Goal: Communication & Community: Answer question/provide support

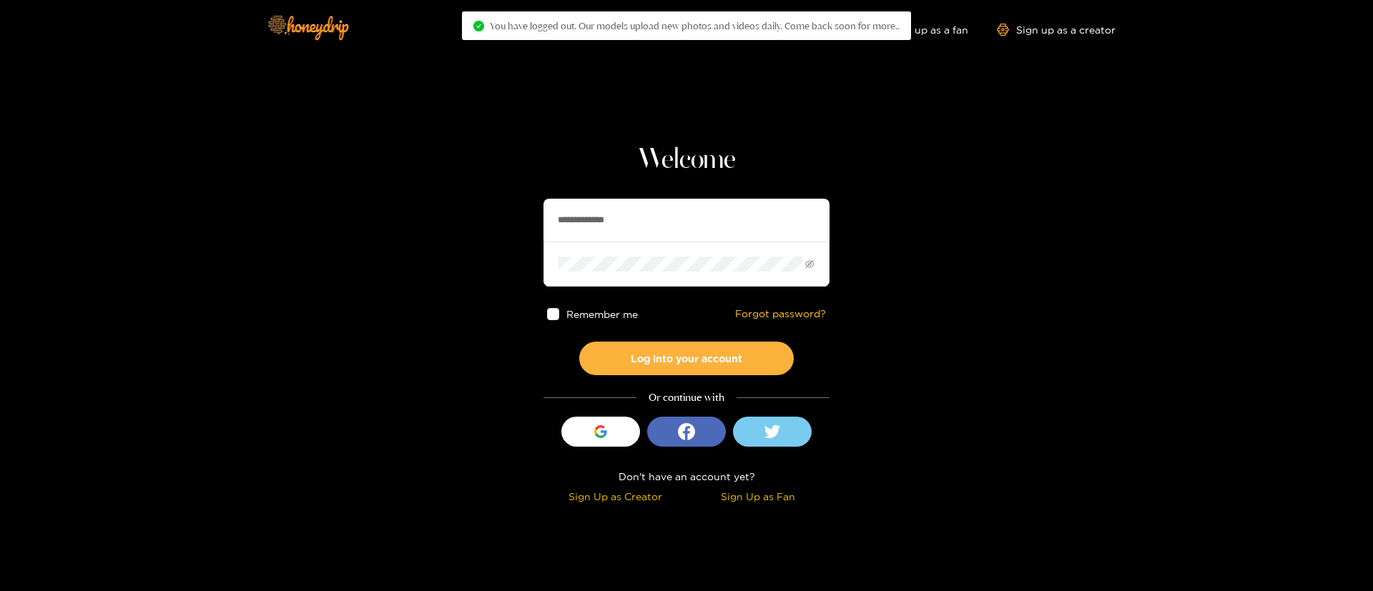
click at [614, 206] on input "**********" at bounding box center [686, 220] width 286 height 43
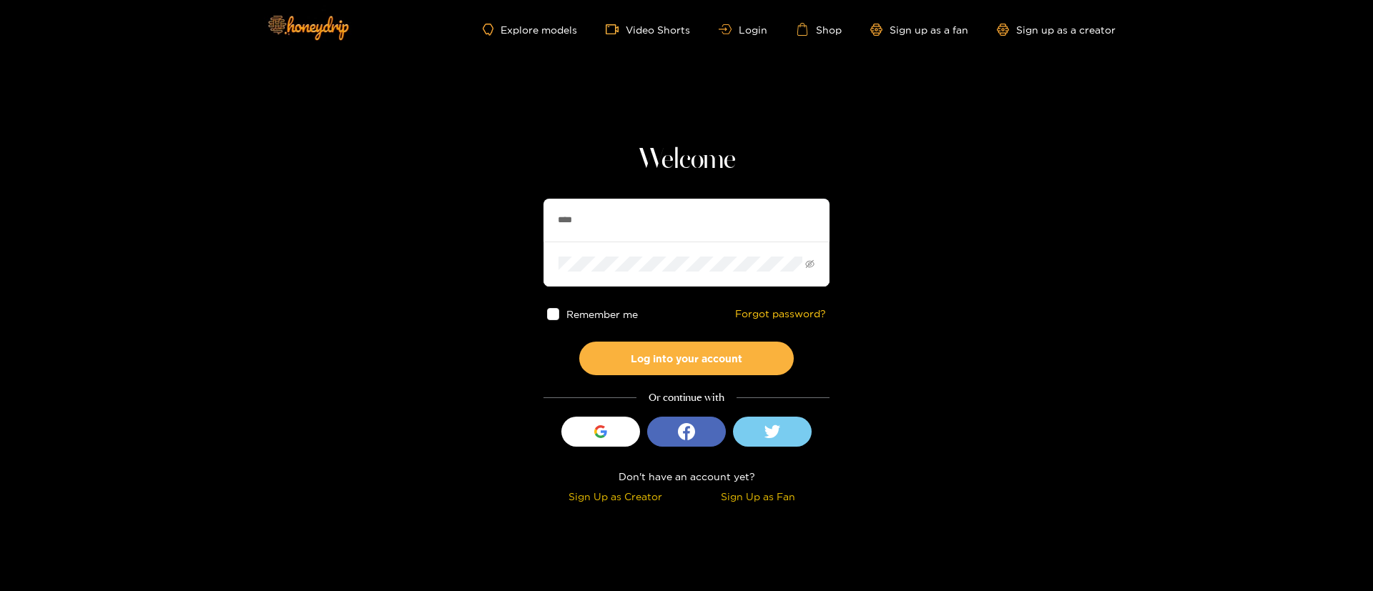
type input "**********"
click at [693, 357] on button "Log into your account" at bounding box center [686, 359] width 214 height 34
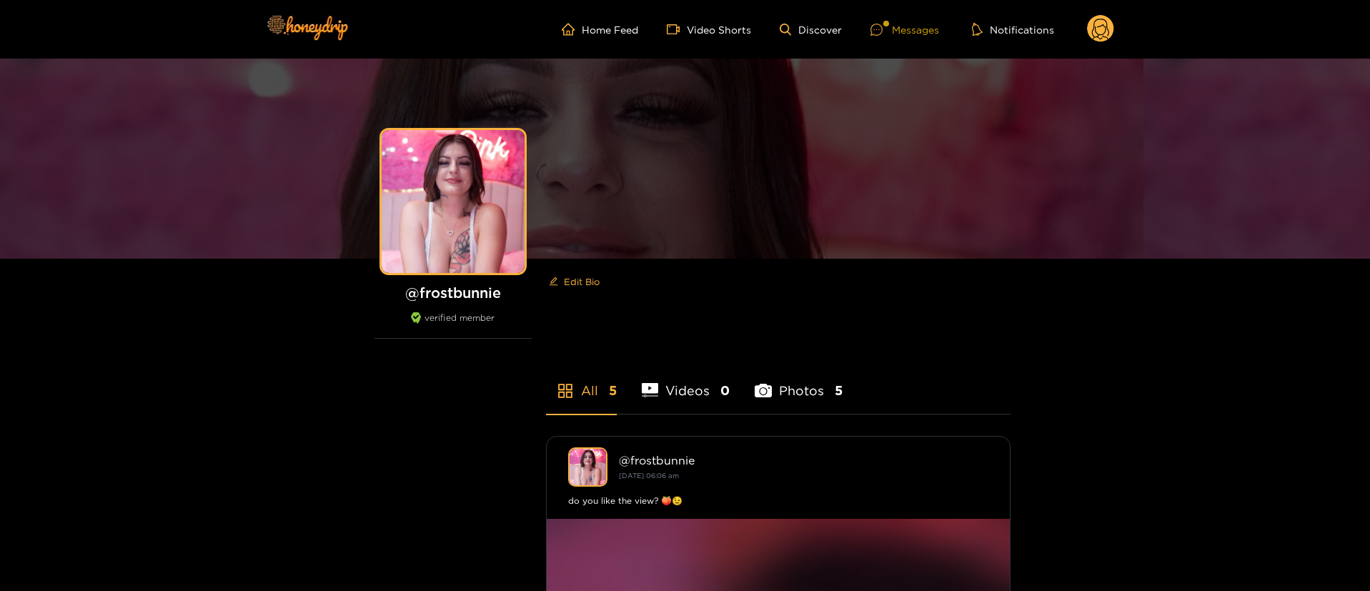
click at [909, 23] on div "Messages" at bounding box center [905, 29] width 69 height 16
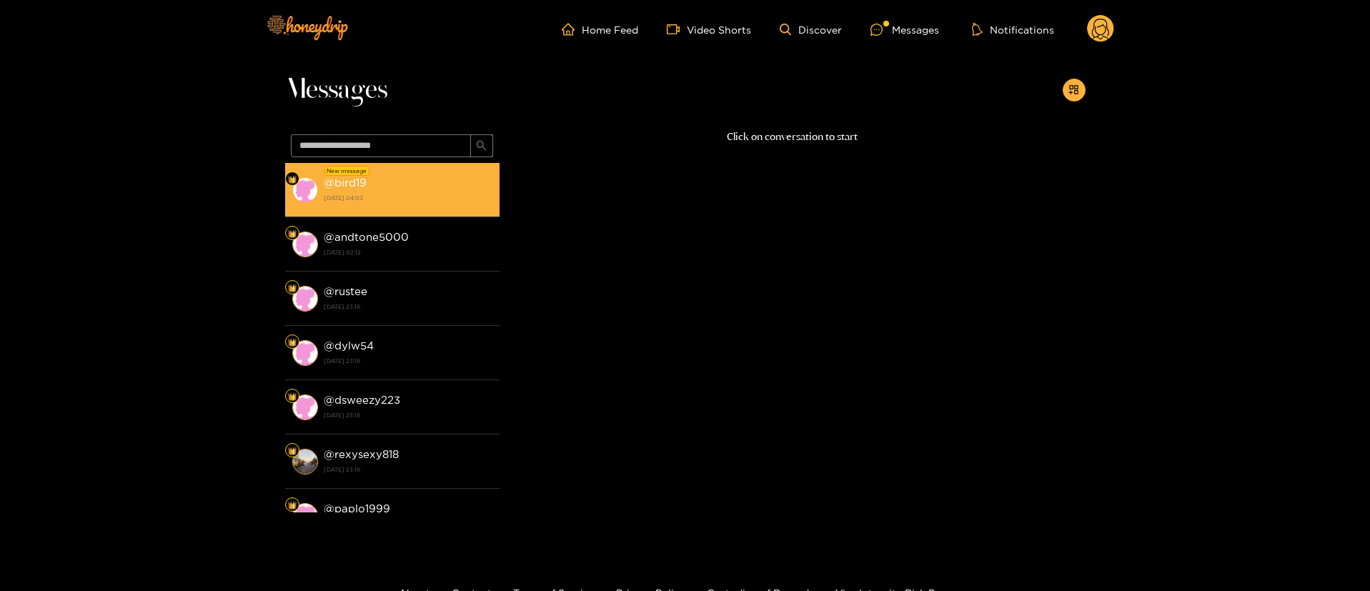
click at [357, 203] on strong "15 August 2025 04:03" at bounding box center [408, 198] width 169 height 13
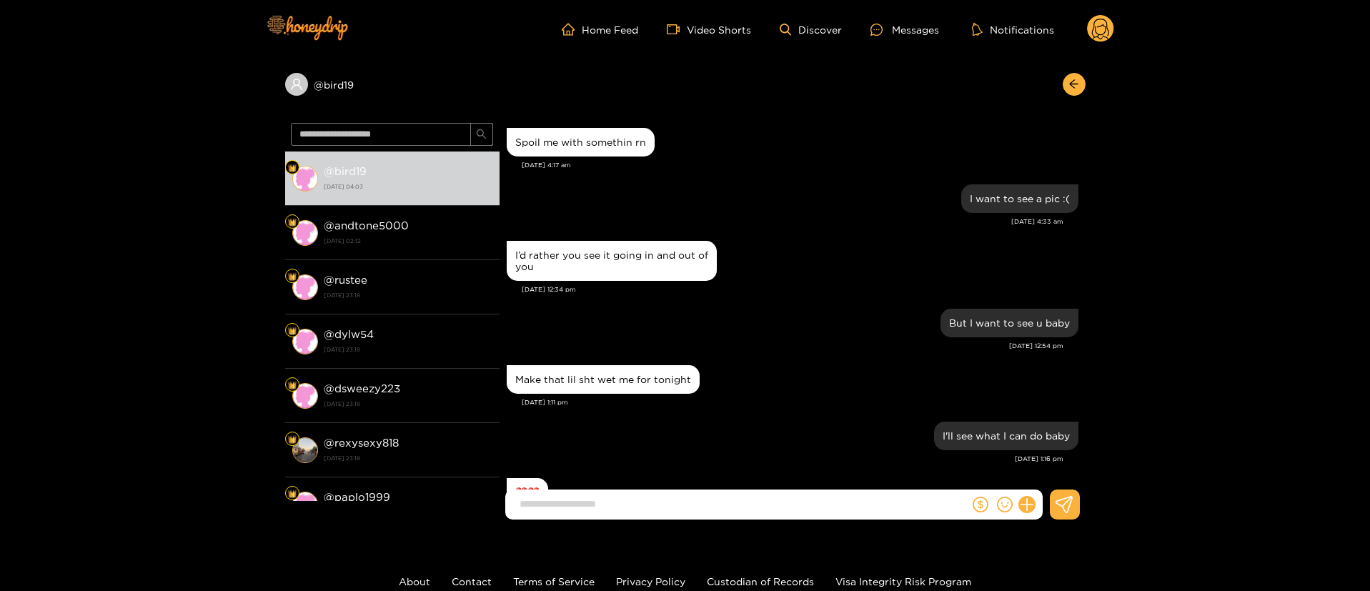
scroll to position [1677, 0]
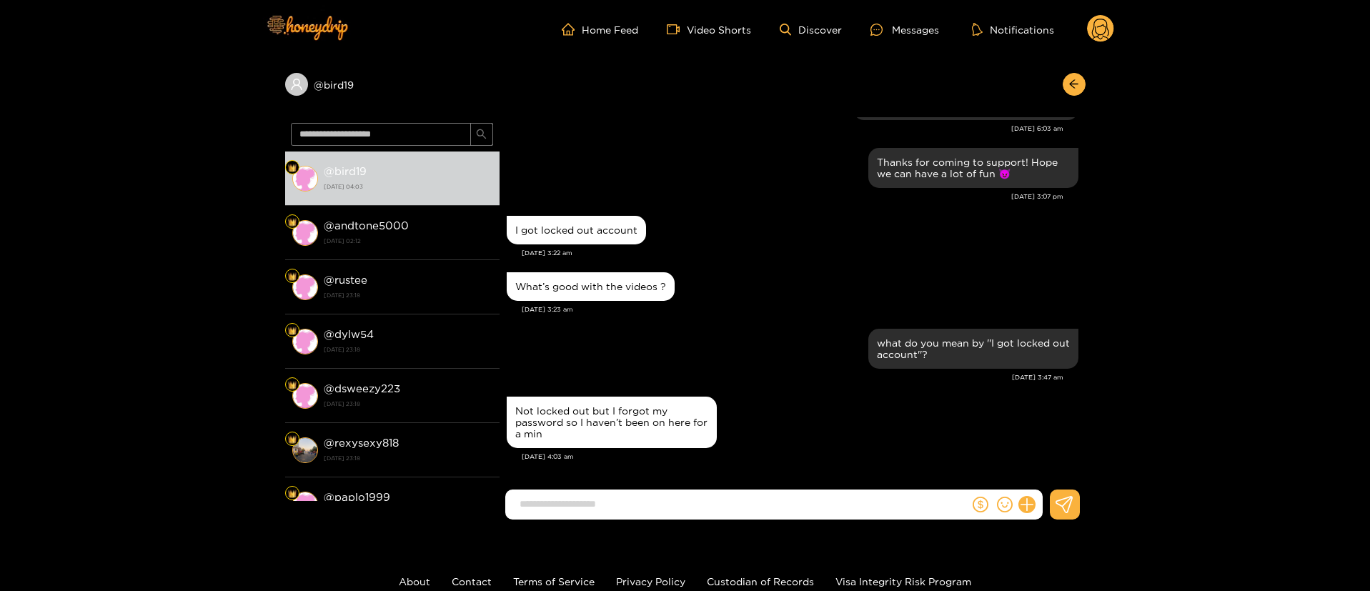
click at [782, 255] on div "Aug. 8, 3:22 am" at bounding box center [800, 253] width 557 height 10
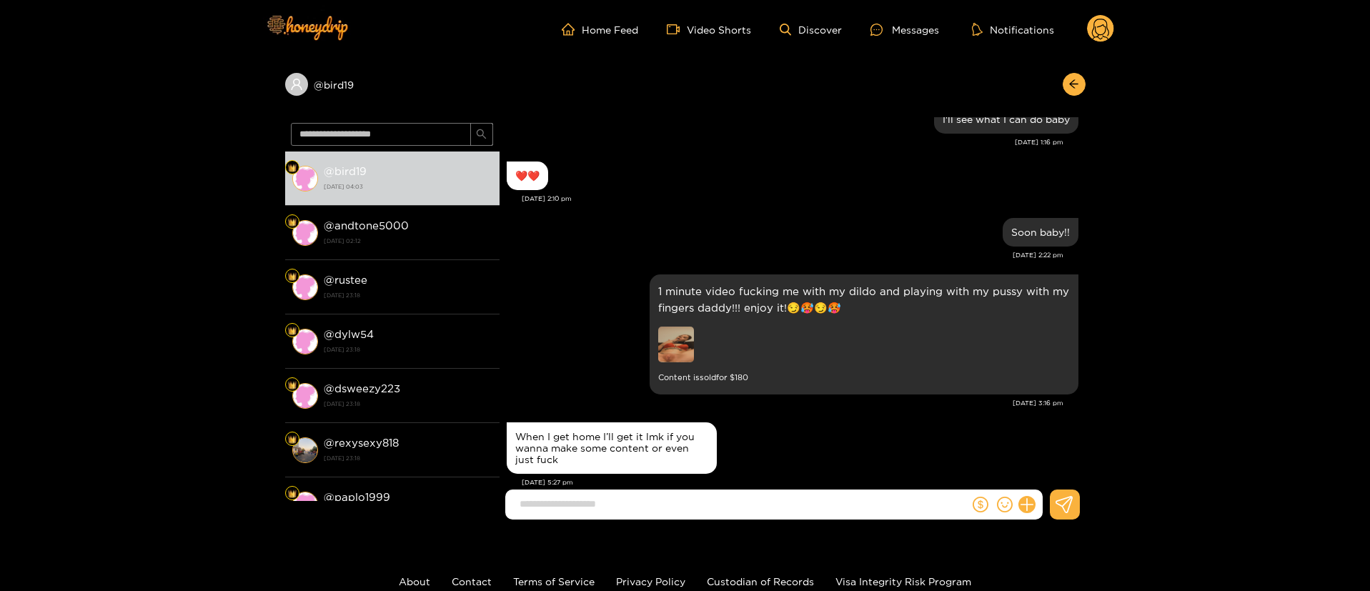
scroll to position [283, 0]
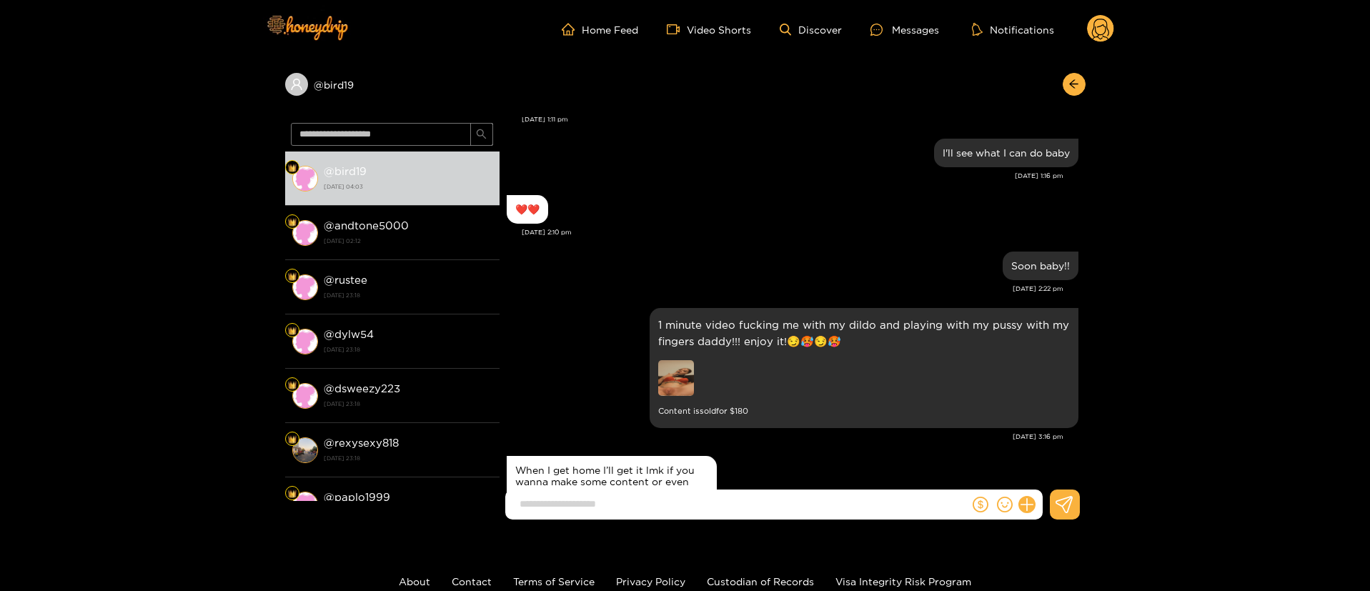
click at [685, 373] on img at bounding box center [676, 378] width 36 height 36
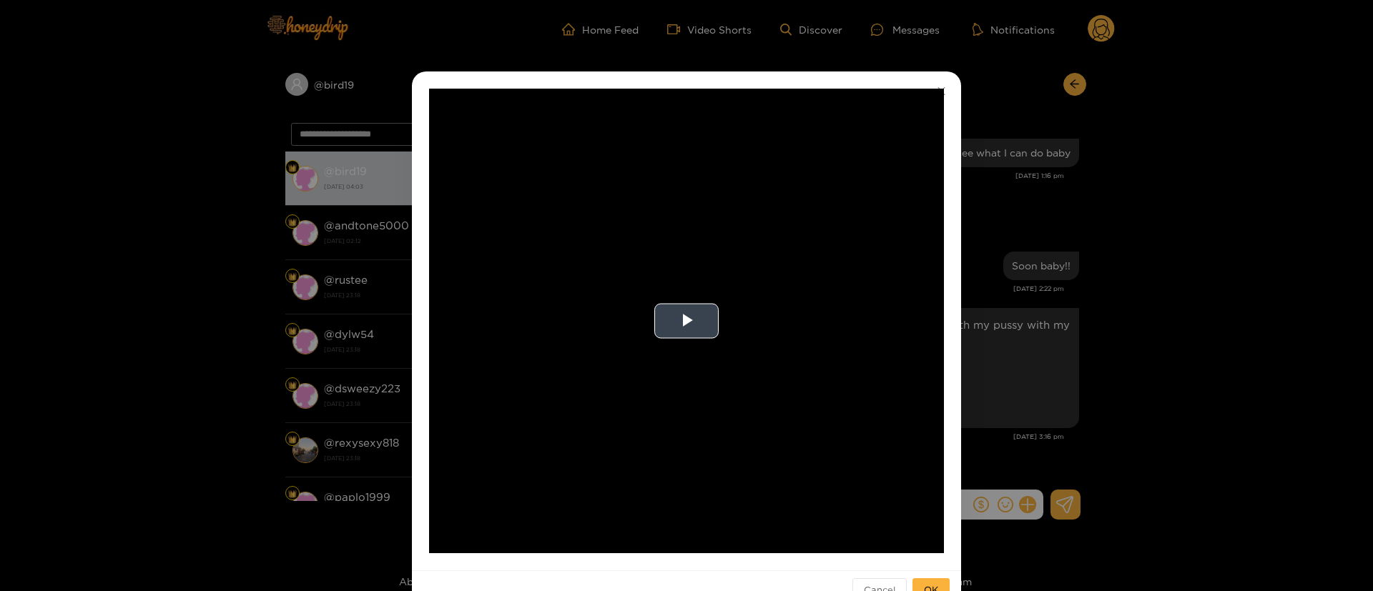
click at [718, 321] on video "Video Player" at bounding box center [686, 321] width 515 height 465
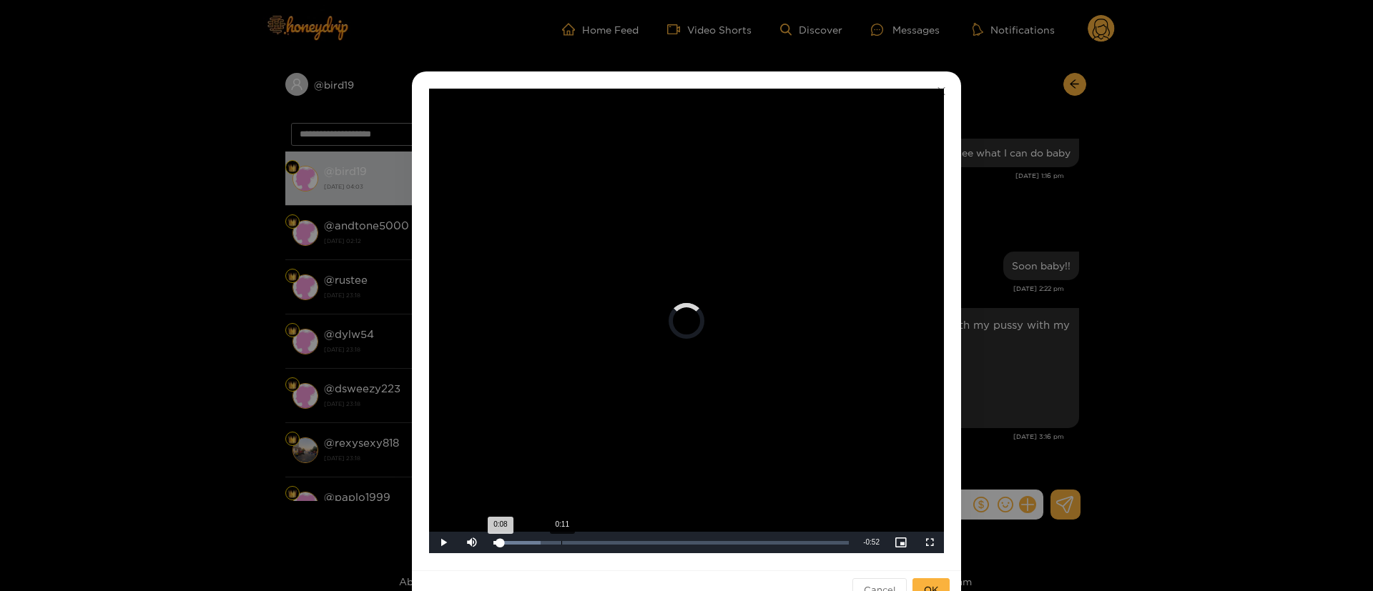
drag, startPoint x: 573, startPoint y: 543, endPoint x: 637, endPoint y: 543, distance: 64.3
click at [637, 543] on div "Loaded : 13.21% 0:11 0:08" at bounding box center [670, 543] width 355 height 4
drag, startPoint x: 687, startPoint y: 547, endPoint x: 748, endPoint y: 543, distance: 61.6
click at [748, 543] on div "Loaded : 66.34% 0:42 0:39" at bounding box center [671, 542] width 370 height 21
click at [1072, 305] on div "**********" at bounding box center [686, 295] width 1373 height 591
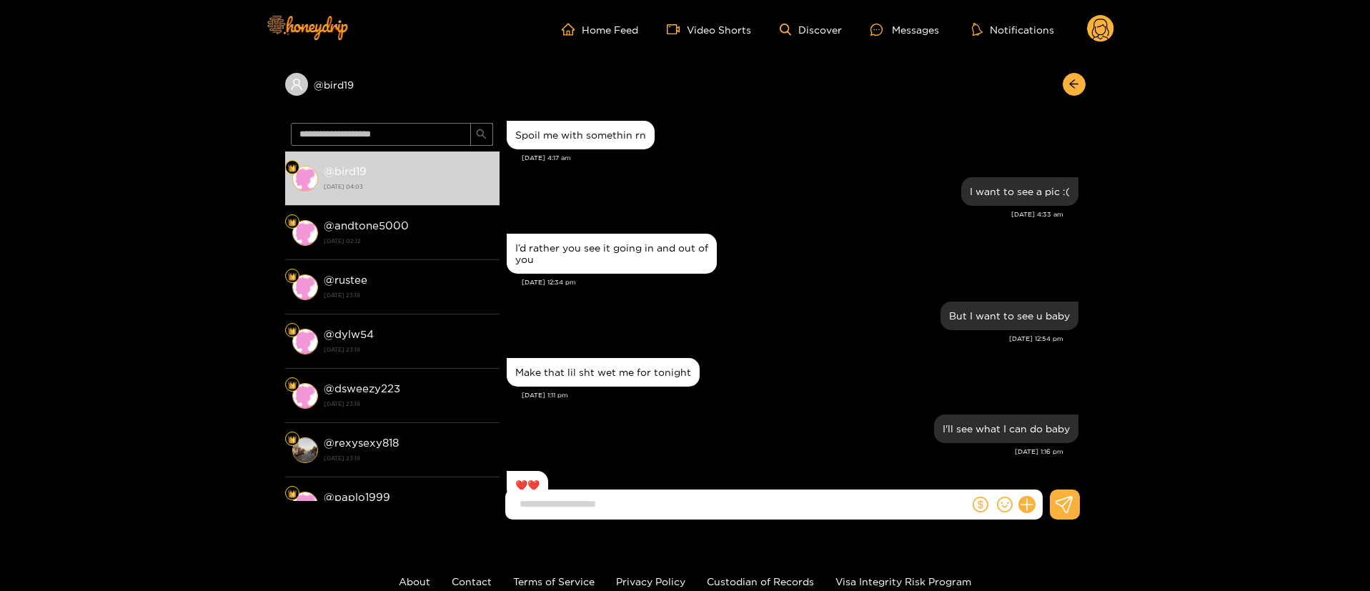
scroll to position [0, 0]
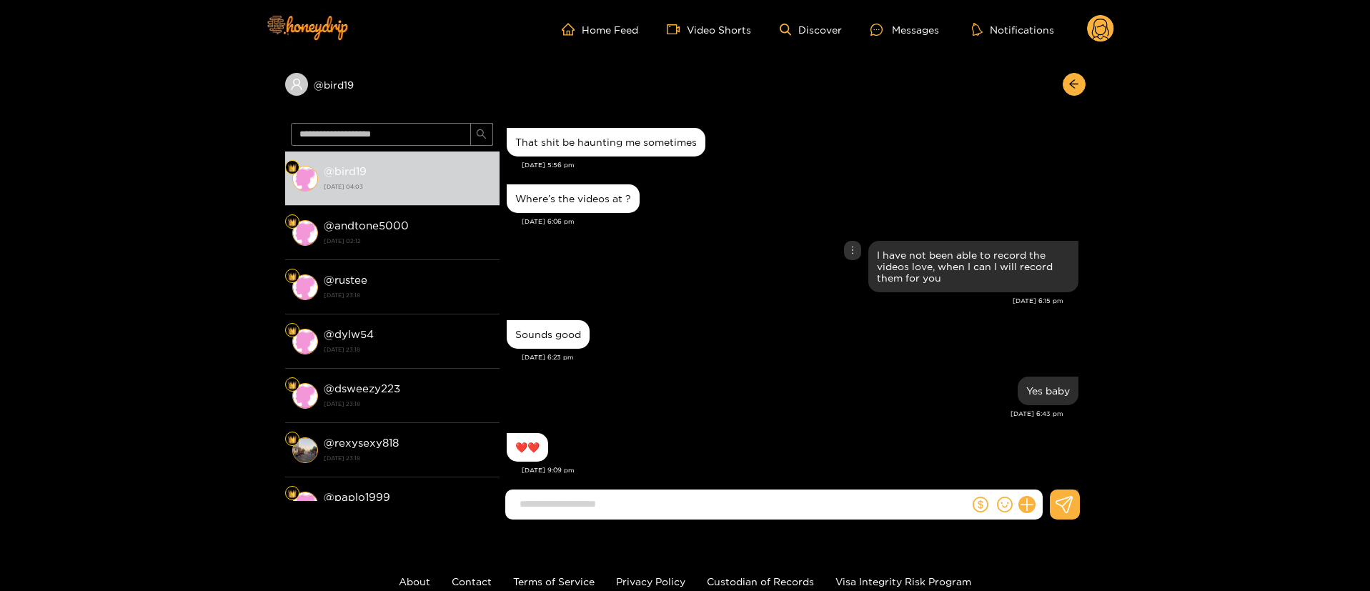
click at [721, 270] on div "I have not been able to record the videos love, when I can I will record them f…" at bounding box center [793, 266] width 572 height 59
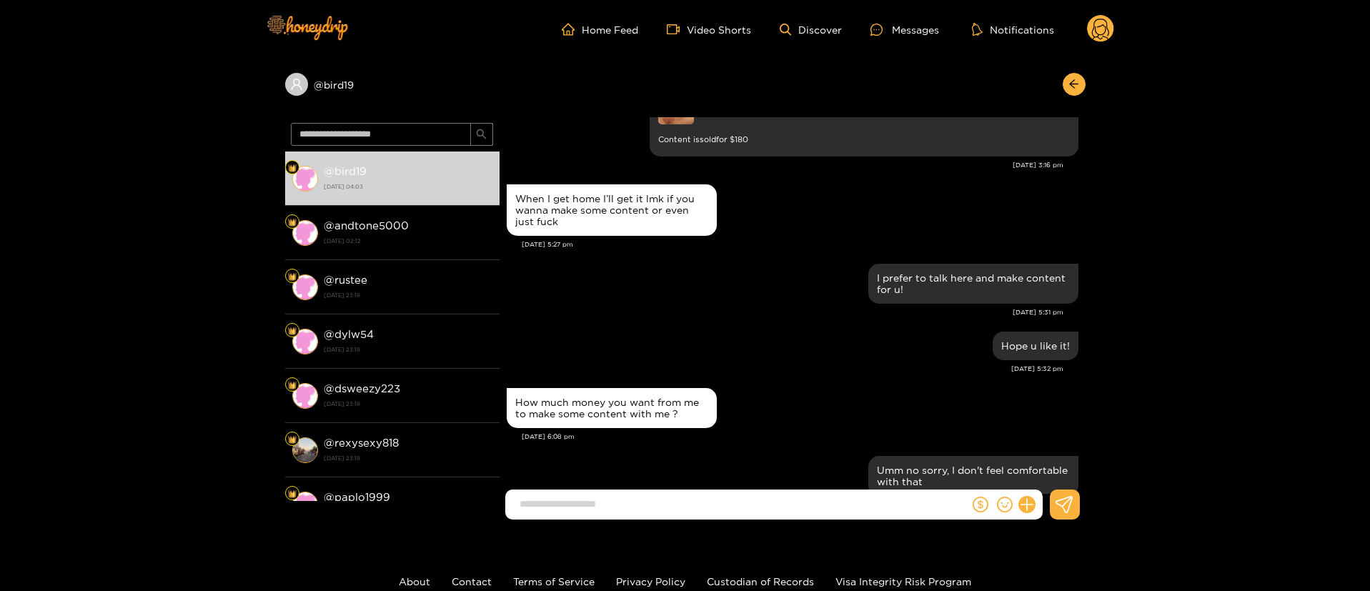
scroll to position [2574, 0]
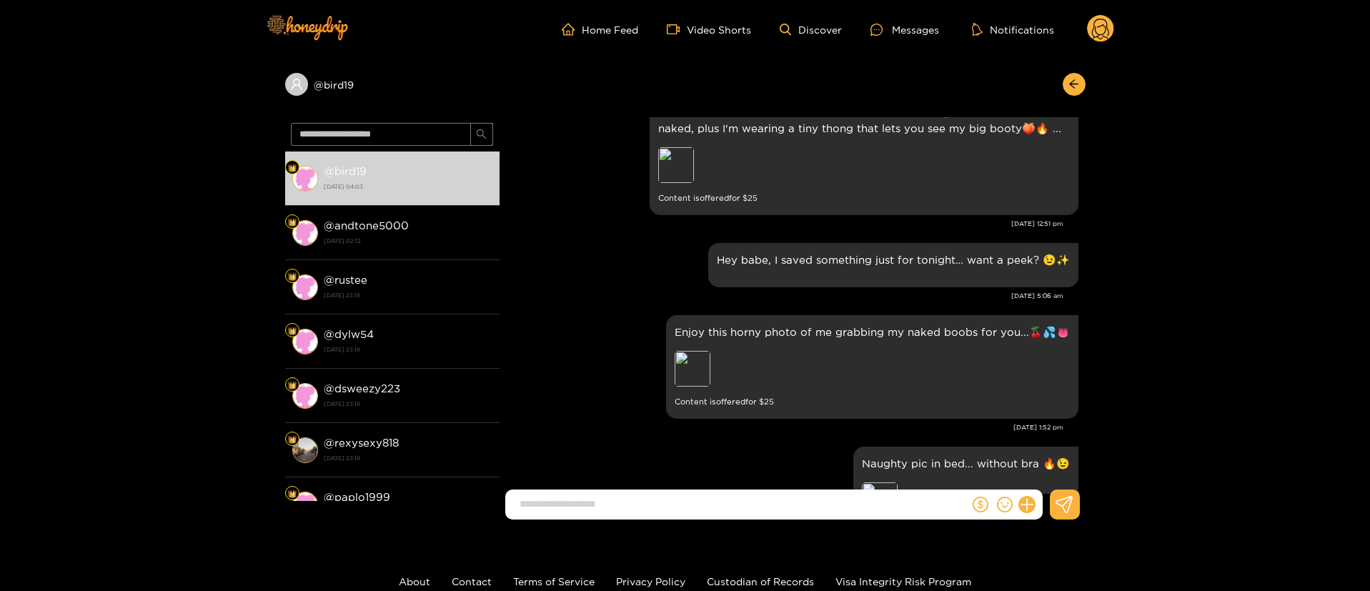
click at [680, 143] on div "I want you to enjoy this exciting photo of my boobs😋🍒 completely👅😈 naked, plus …" at bounding box center [864, 155] width 412 height 103
click at [680, 164] on div "Preview" at bounding box center [676, 165] width 36 height 36
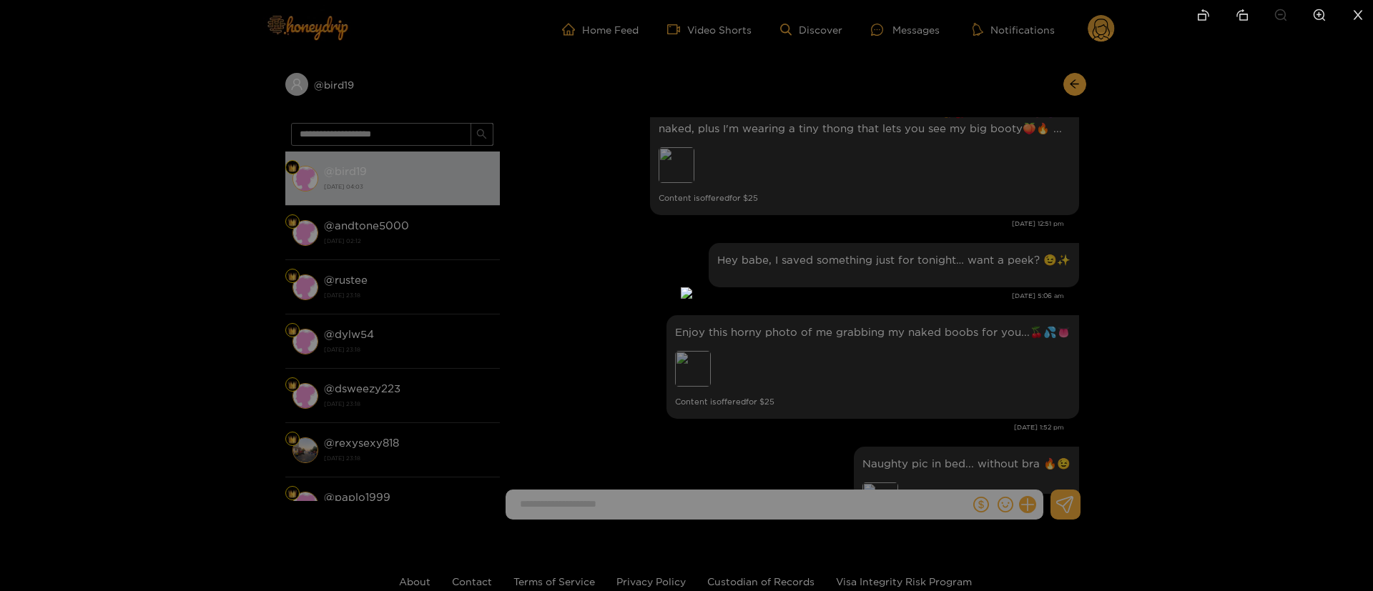
click at [1001, 229] on div at bounding box center [686, 295] width 1373 height 591
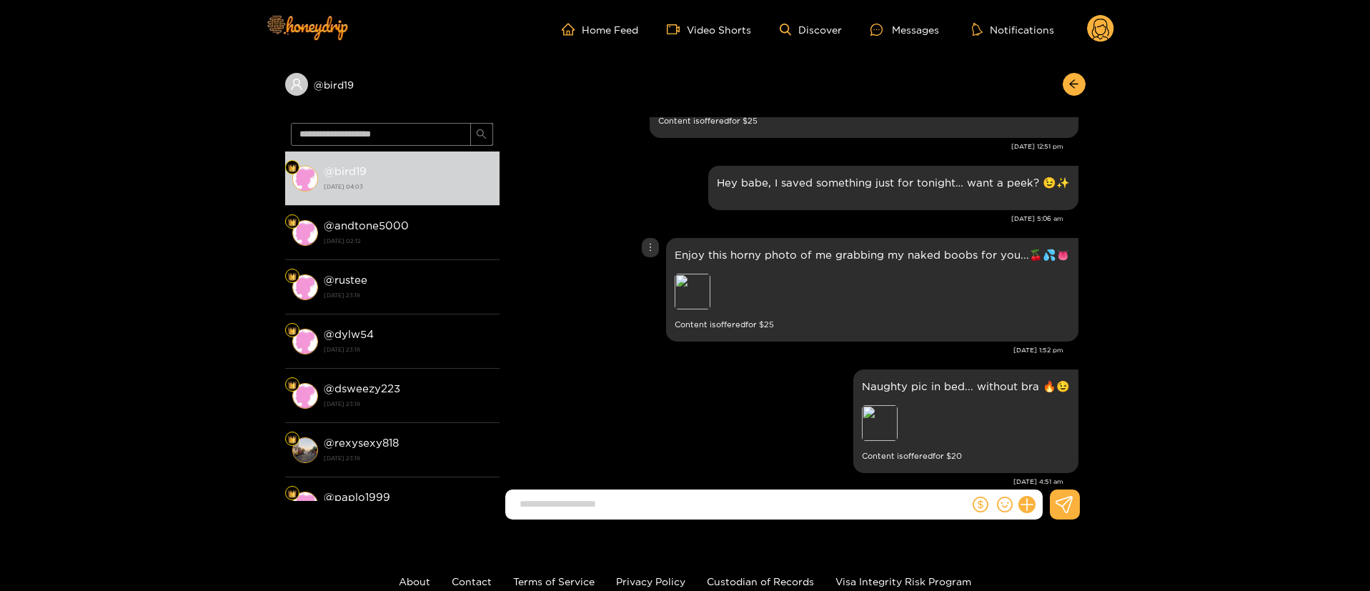
scroll to position [2681, 0]
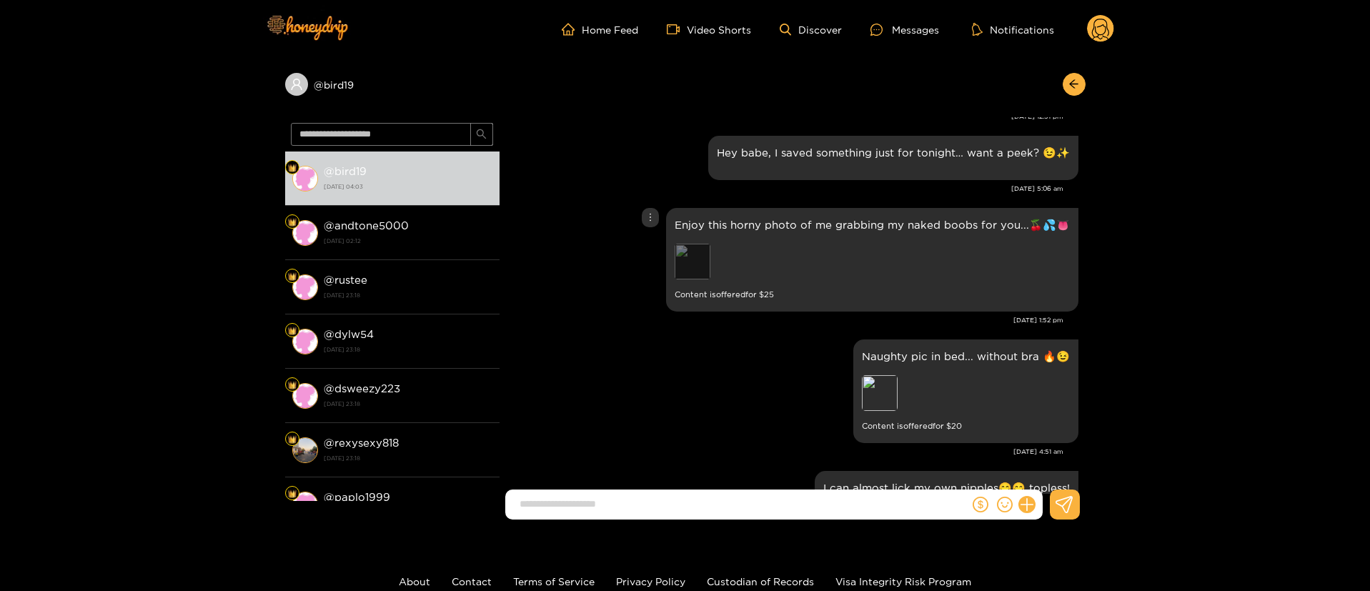
click at [694, 264] on div "Preview" at bounding box center [693, 262] width 36 height 36
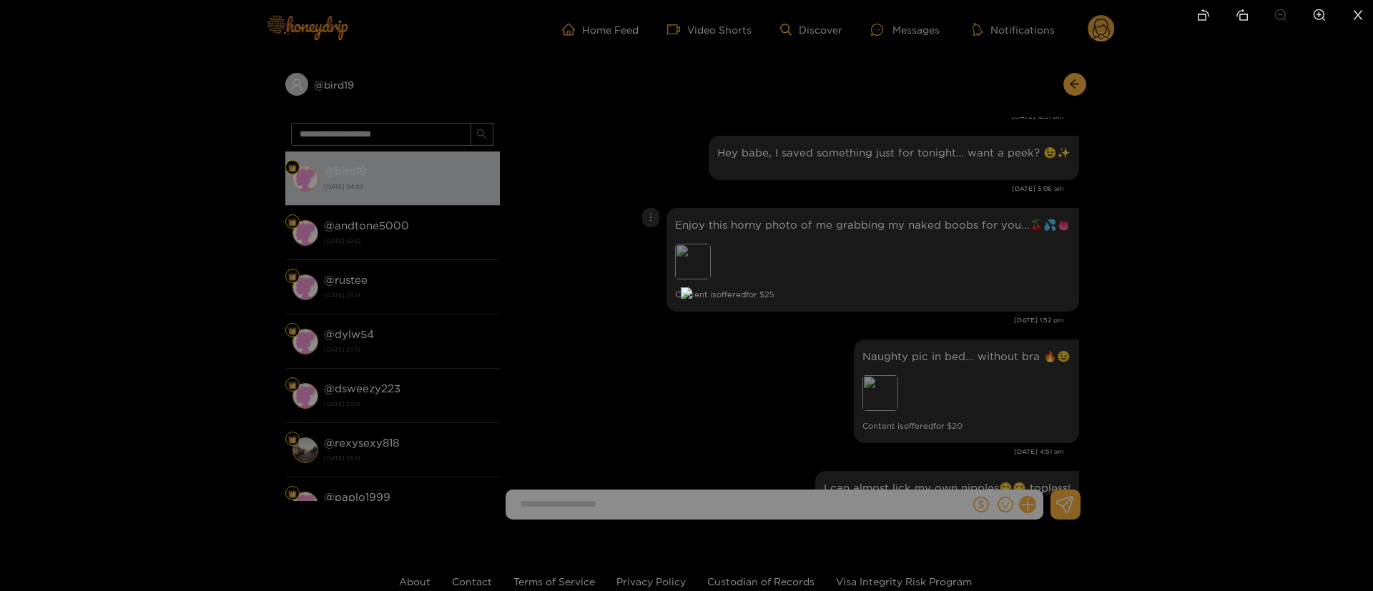
click at [1007, 296] on div at bounding box center [686, 295] width 1373 height 591
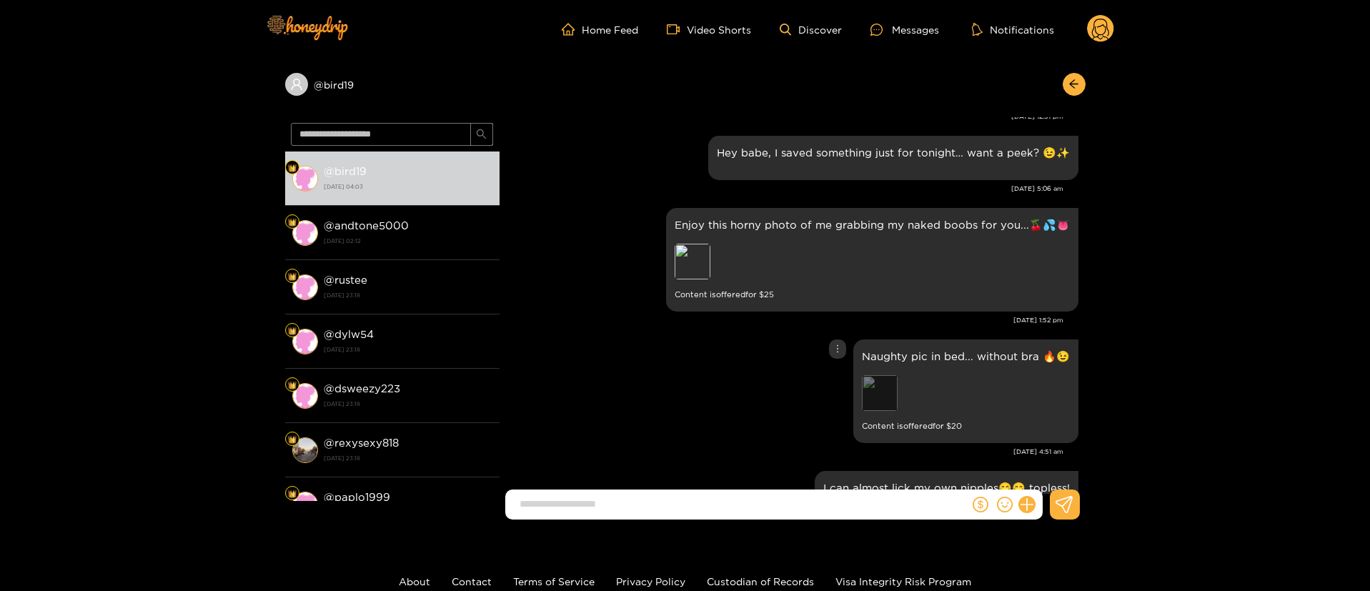
click at [880, 402] on div "Preview" at bounding box center [880, 393] width 36 height 36
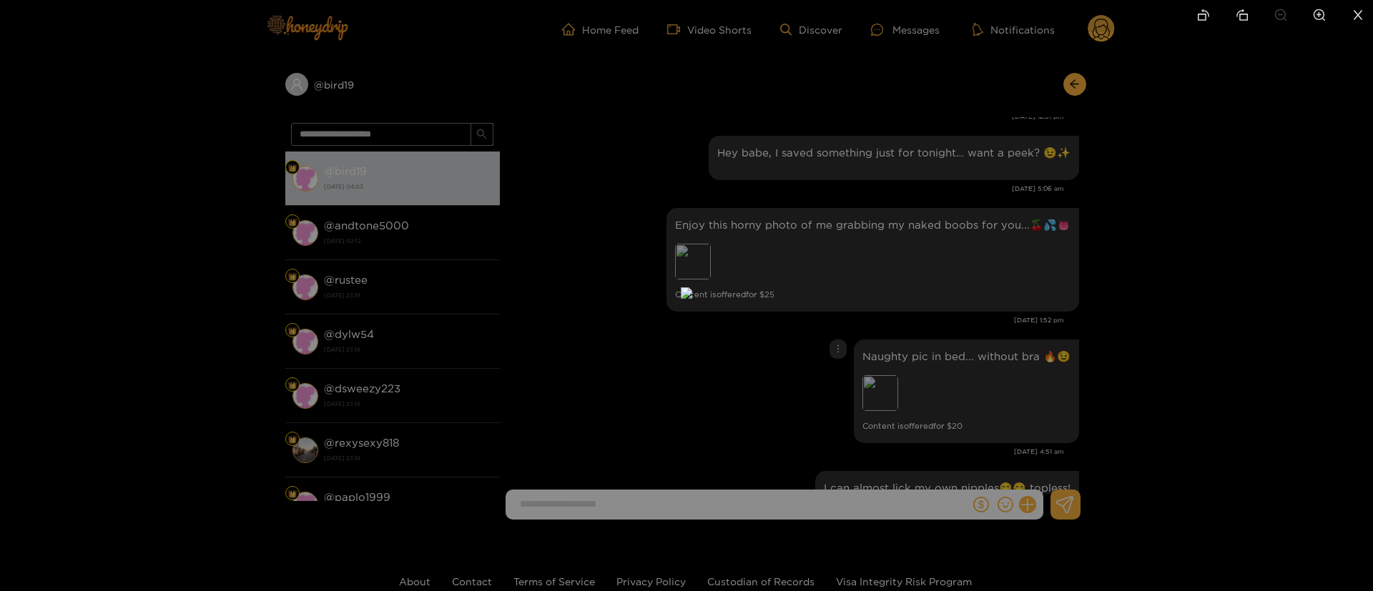
click at [1032, 305] on div at bounding box center [686, 295] width 1373 height 591
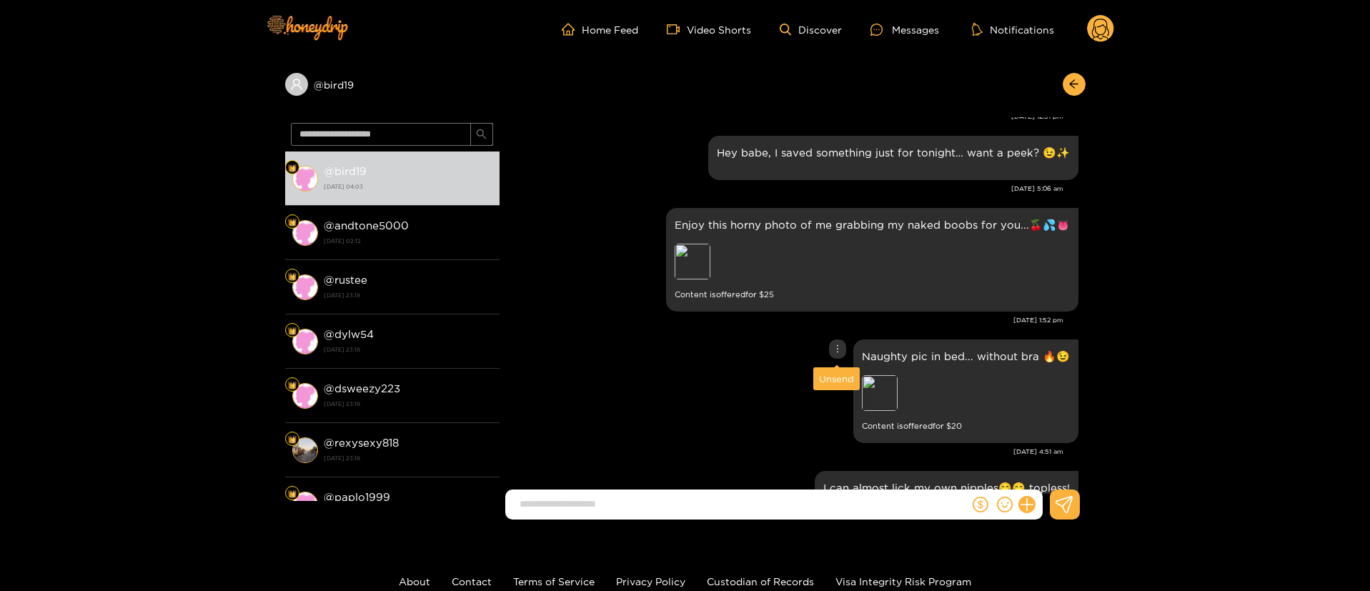
click at [833, 345] on icon "more" at bounding box center [838, 349] width 10 height 10
click at [834, 378] on div "Unsend" at bounding box center [836, 379] width 35 height 14
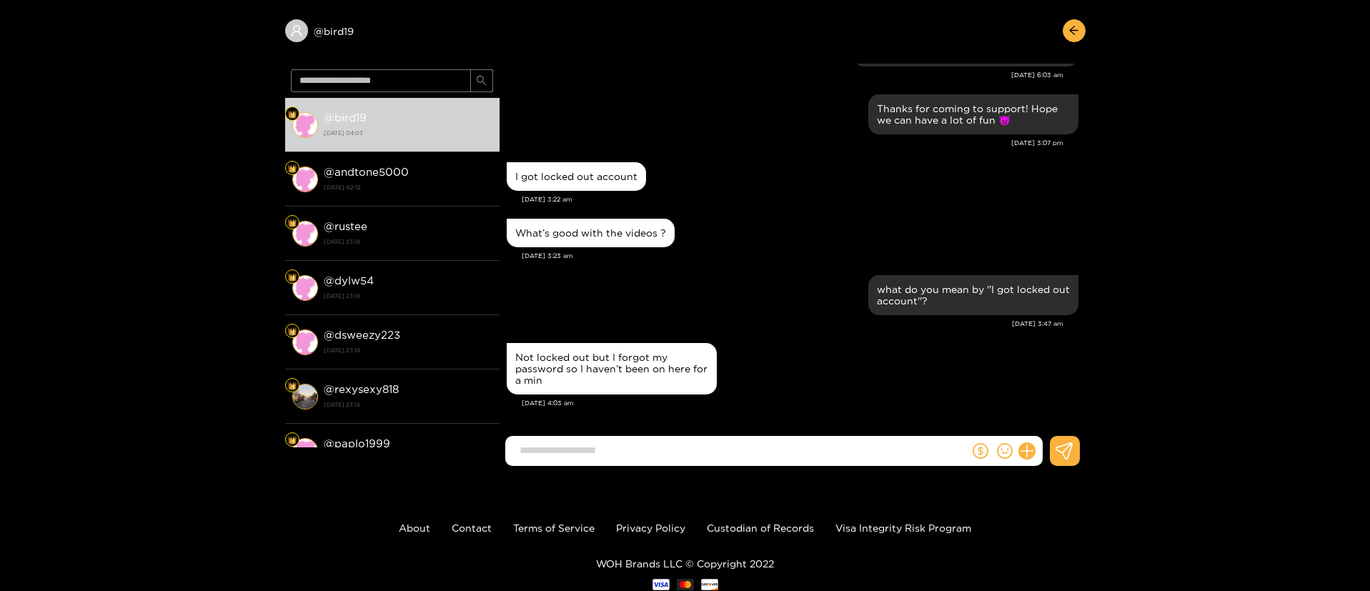
scroll to position [96, 0]
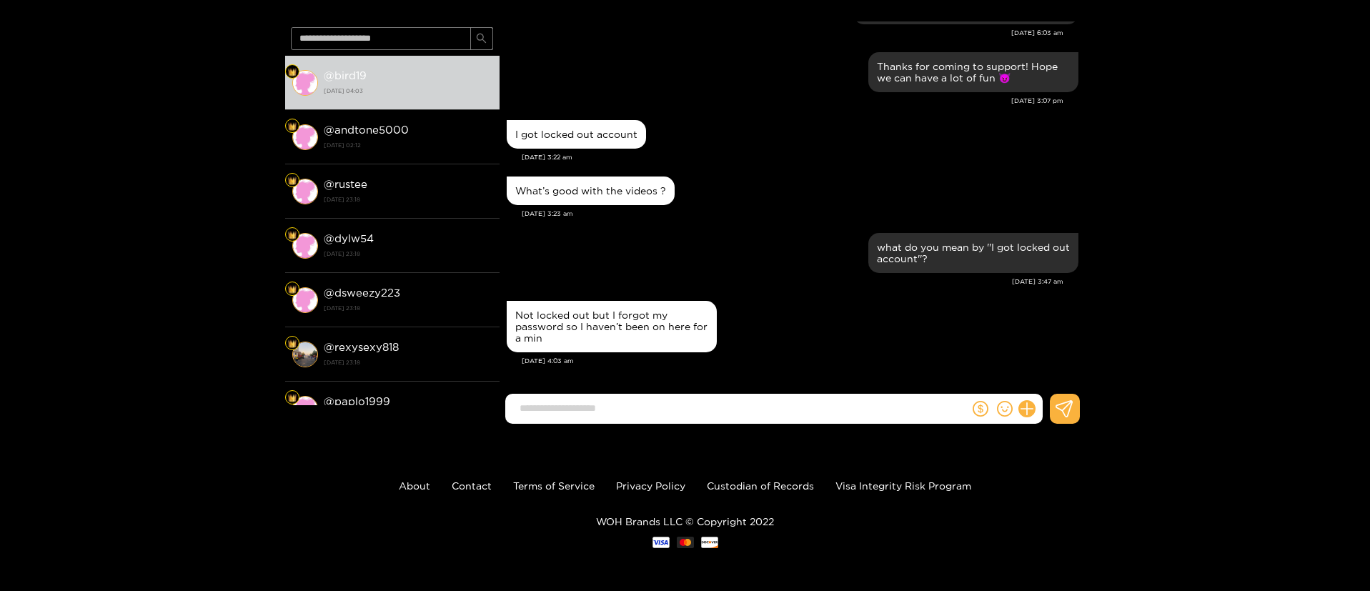
click at [826, 407] on input at bounding box center [741, 409] width 457 height 24
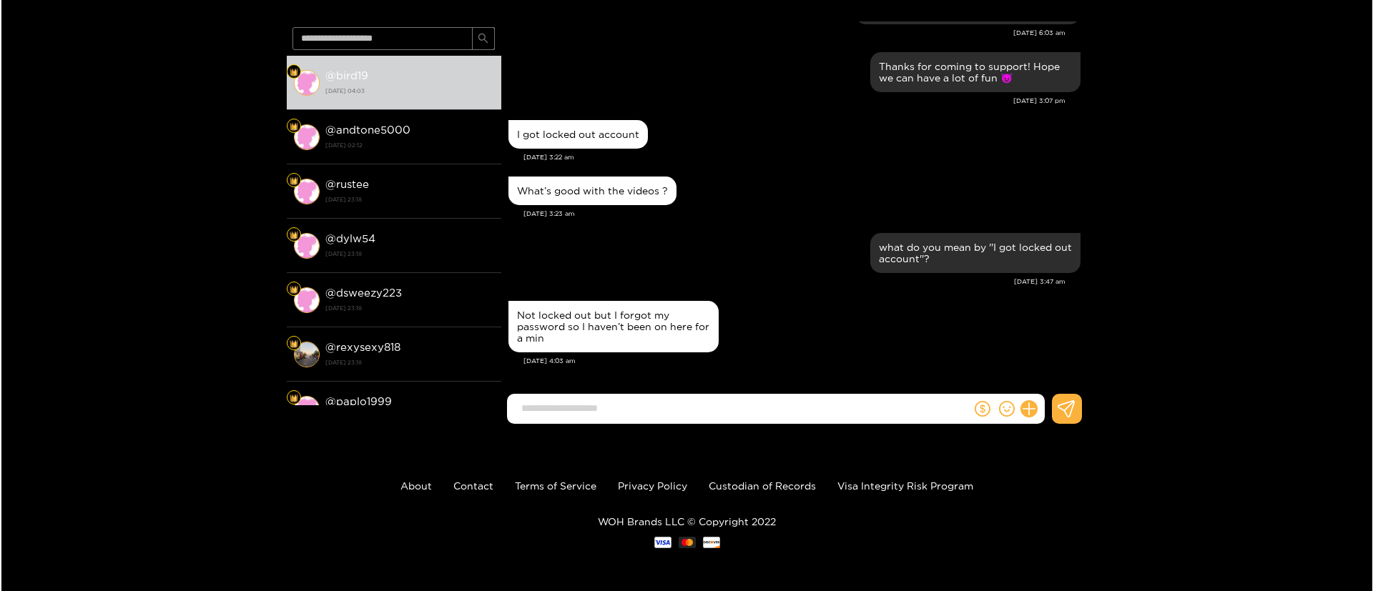
scroll to position [3136, 0]
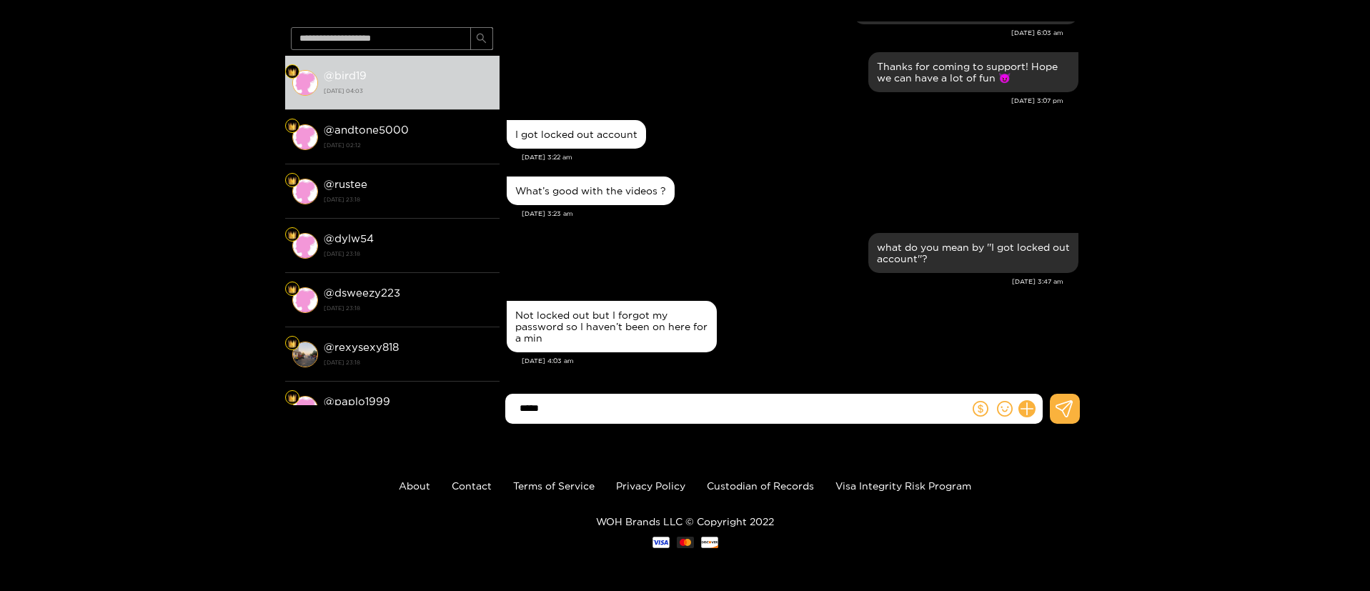
type input "*****"
click at [1026, 408] on icon at bounding box center [1027, 409] width 14 height 14
click at [1049, 365] on button at bounding box center [1054, 374] width 50 height 32
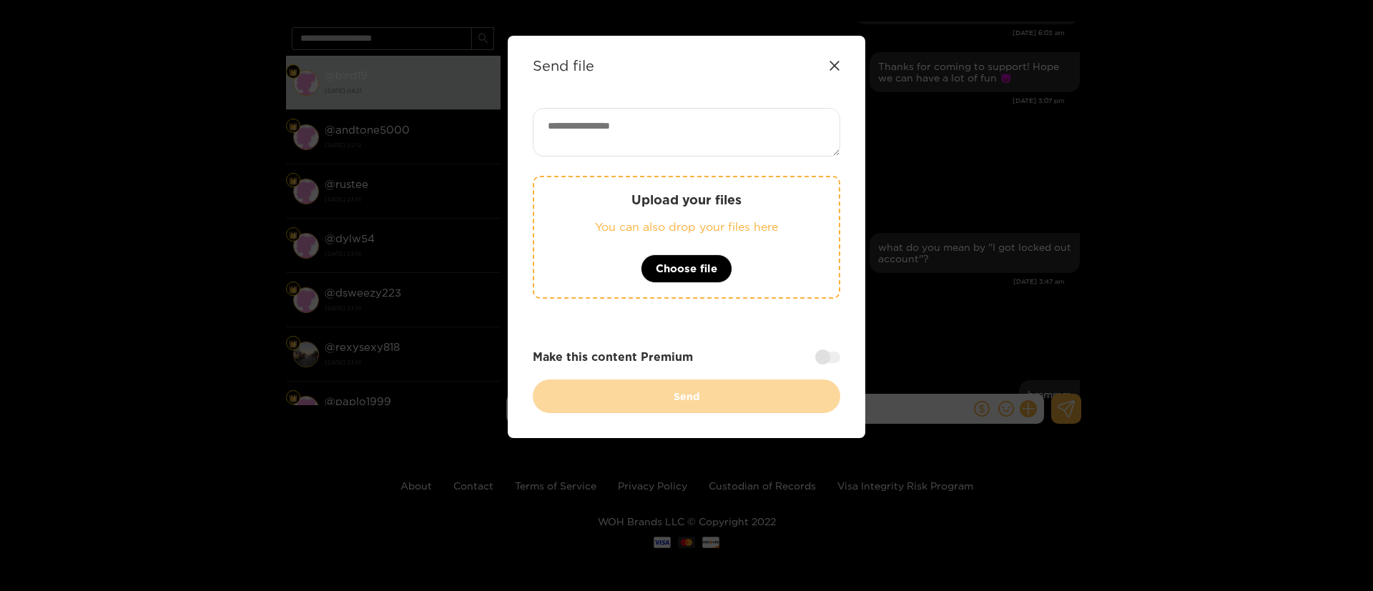
click at [681, 127] on textarea at bounding box center [686, 132] width 307 height 49
paste textarea "**********"
paste textarea "**"
type textarea "**********"
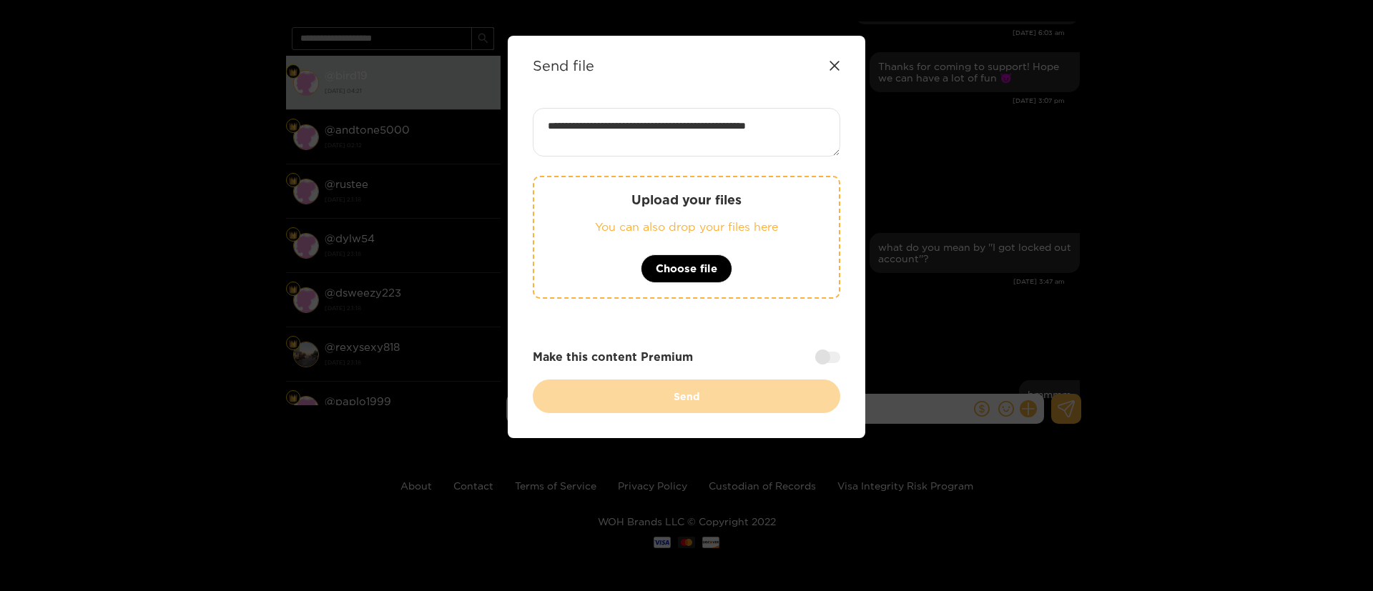
click at [824, 355] on div at bounding box center [827, 357] width 25 height 11
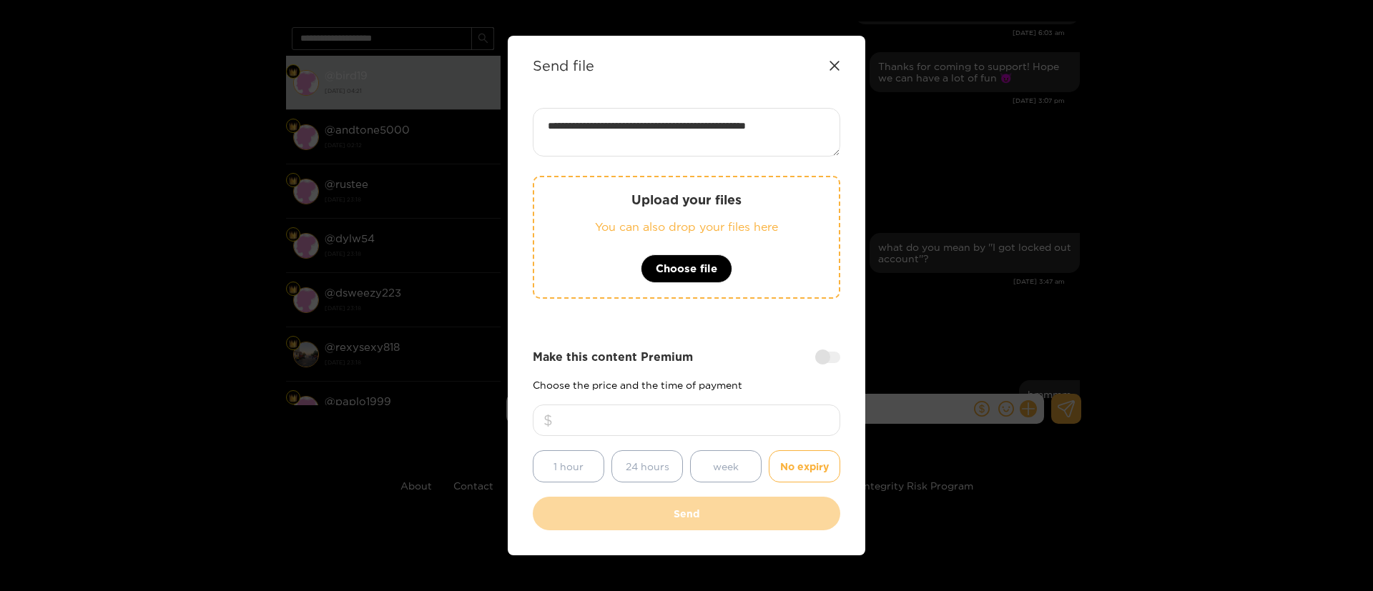
click at [771, 428] on input "number" at bounding box center [686, 420] width 307 height 31
type input "**"
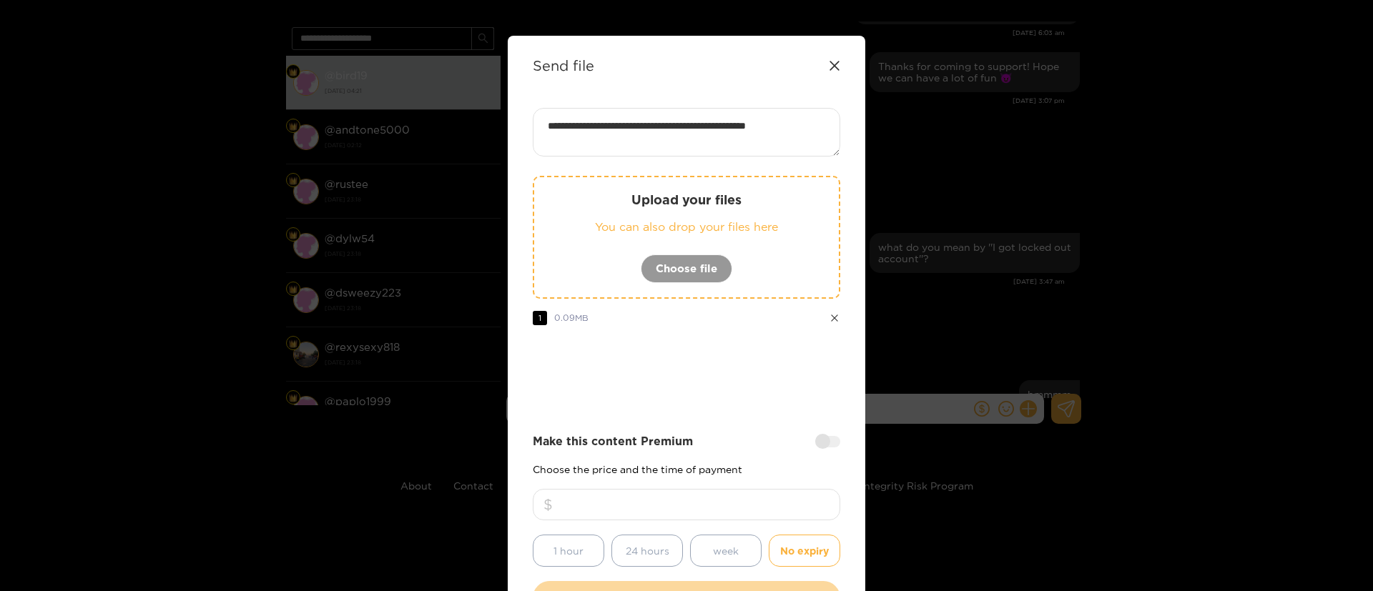
click at [740, 370] on div at bounding box center [686, 375] width 307 height 57
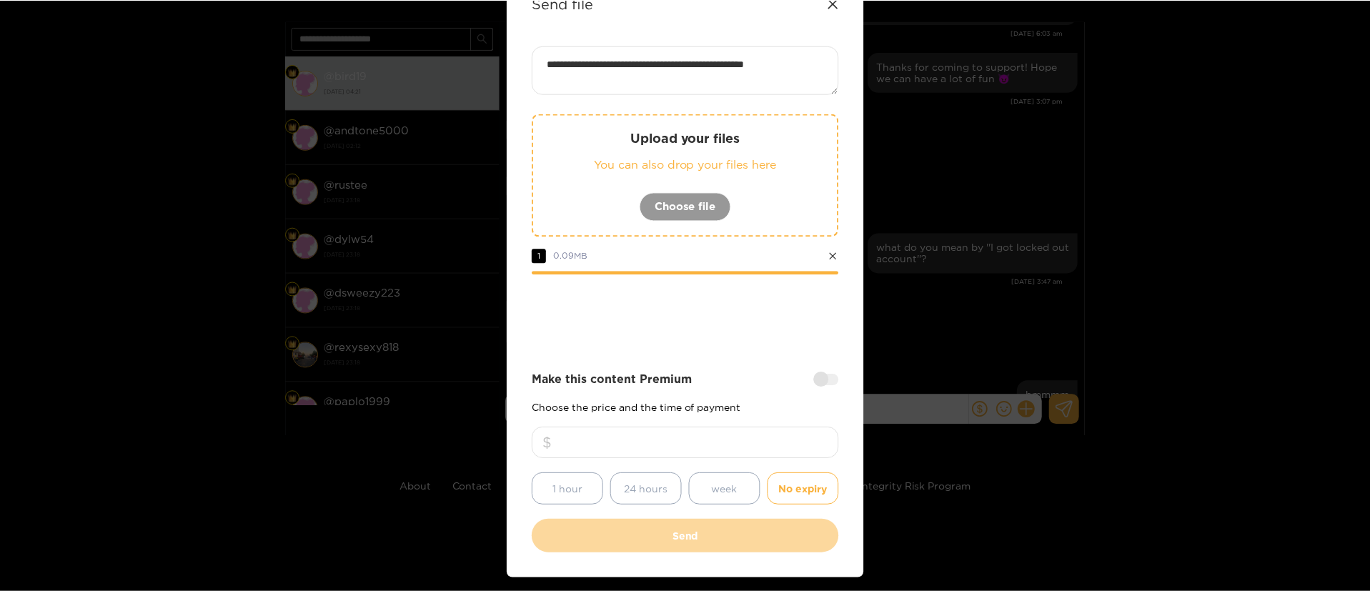
scroll to position [106, 0]
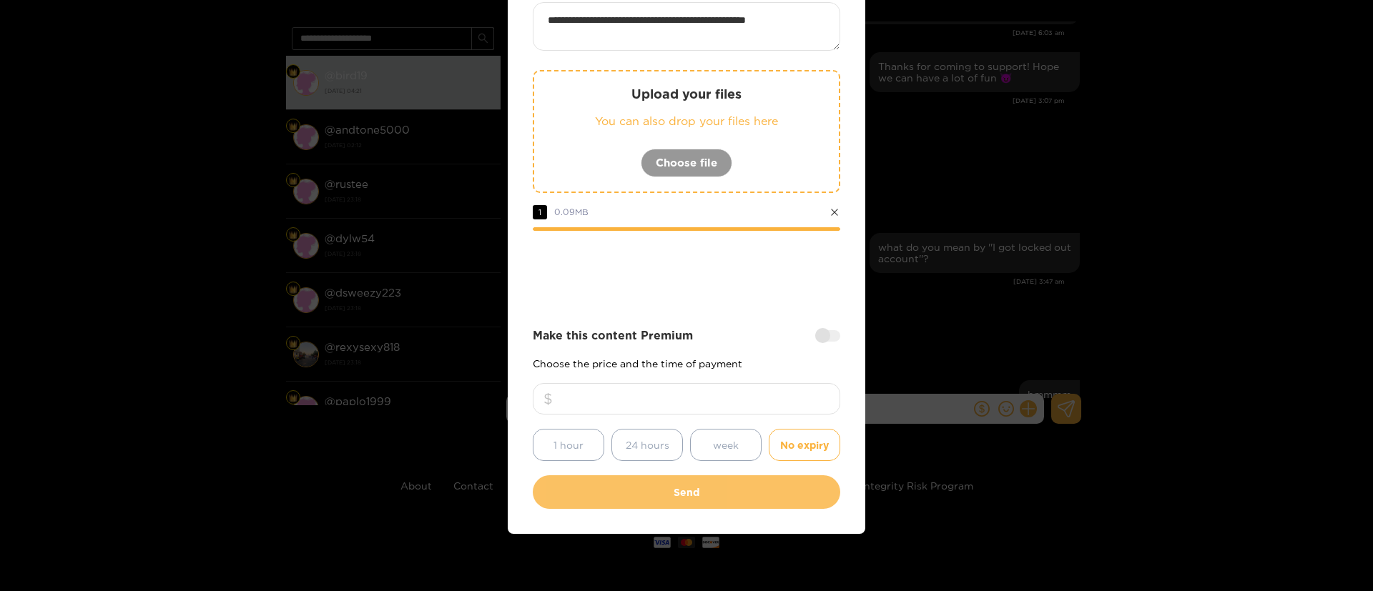
click at [710, 499] on button "Send" at bounding box center [686, 492] width 307 height 34
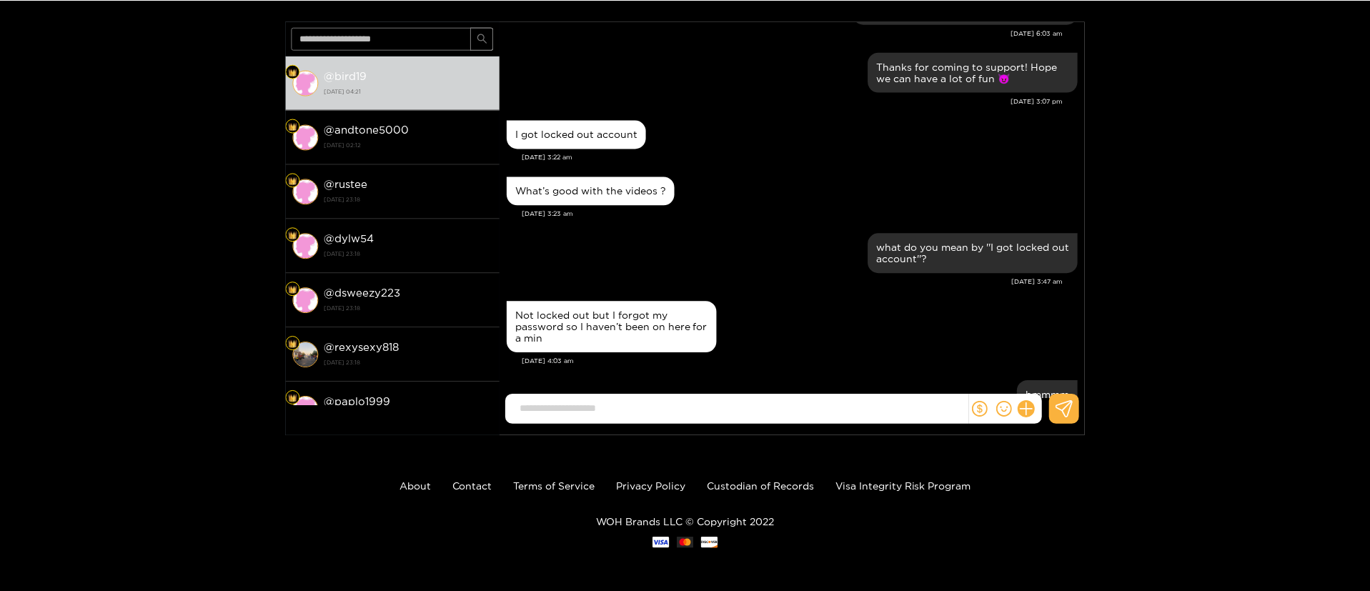
scroll to position [21, 0]
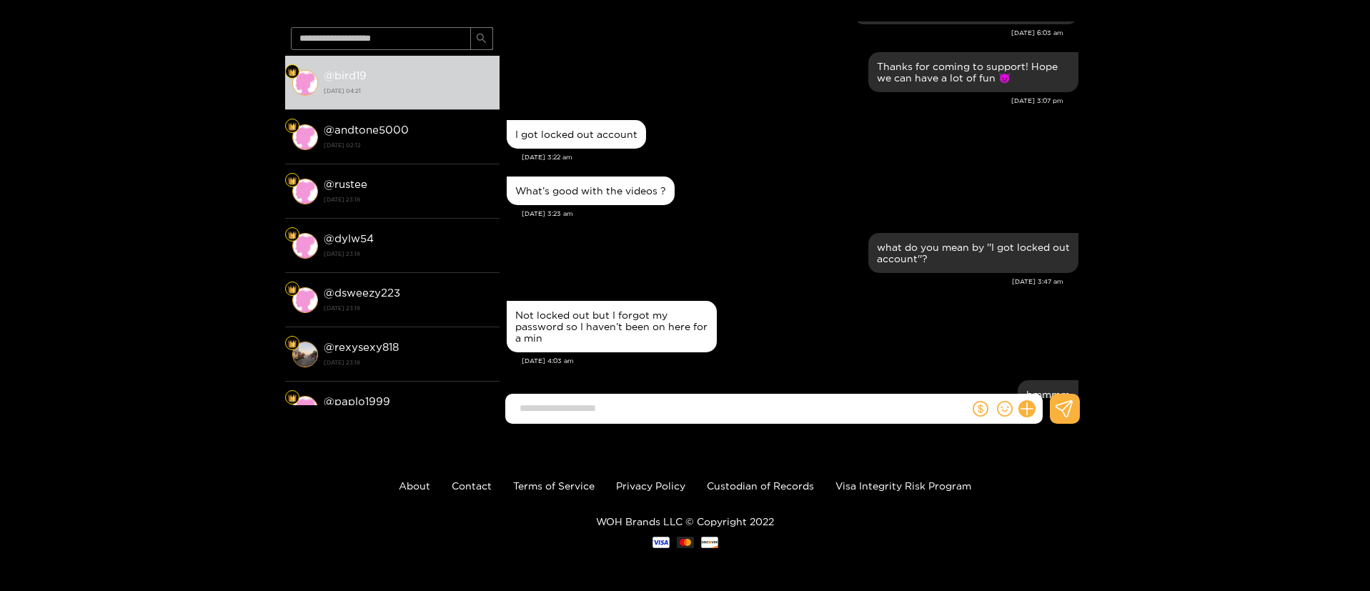
click at [842, 224] on div "What’s good with the videos ? Aug. 8, 3:23 am" at bounding box center [793, 201] width 572 height 56
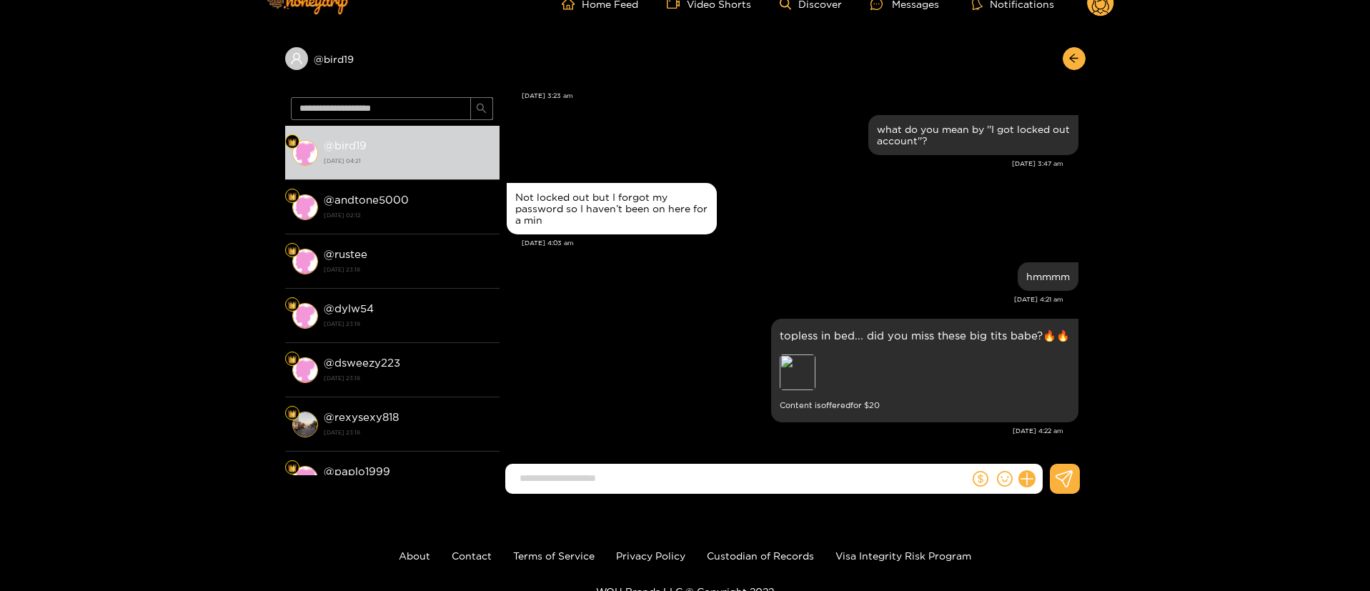
scroll to position [0, 0]
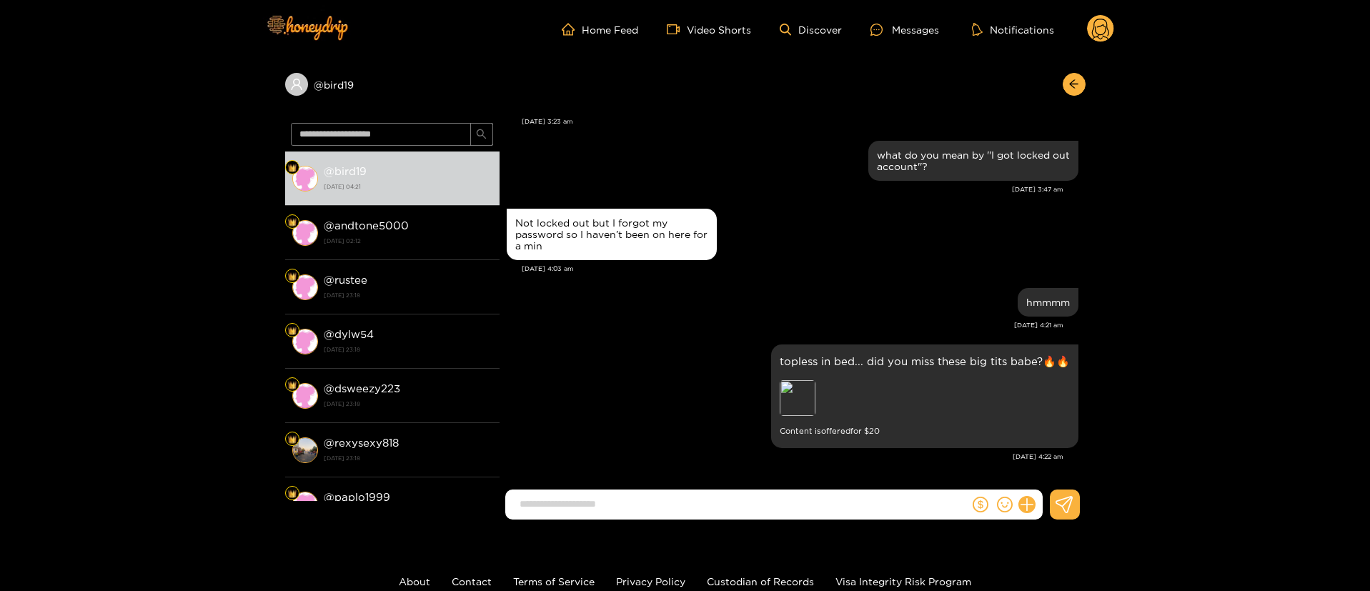
click at [1089, 29] on circle at bounding box center [1100, 28] width 27 height 27
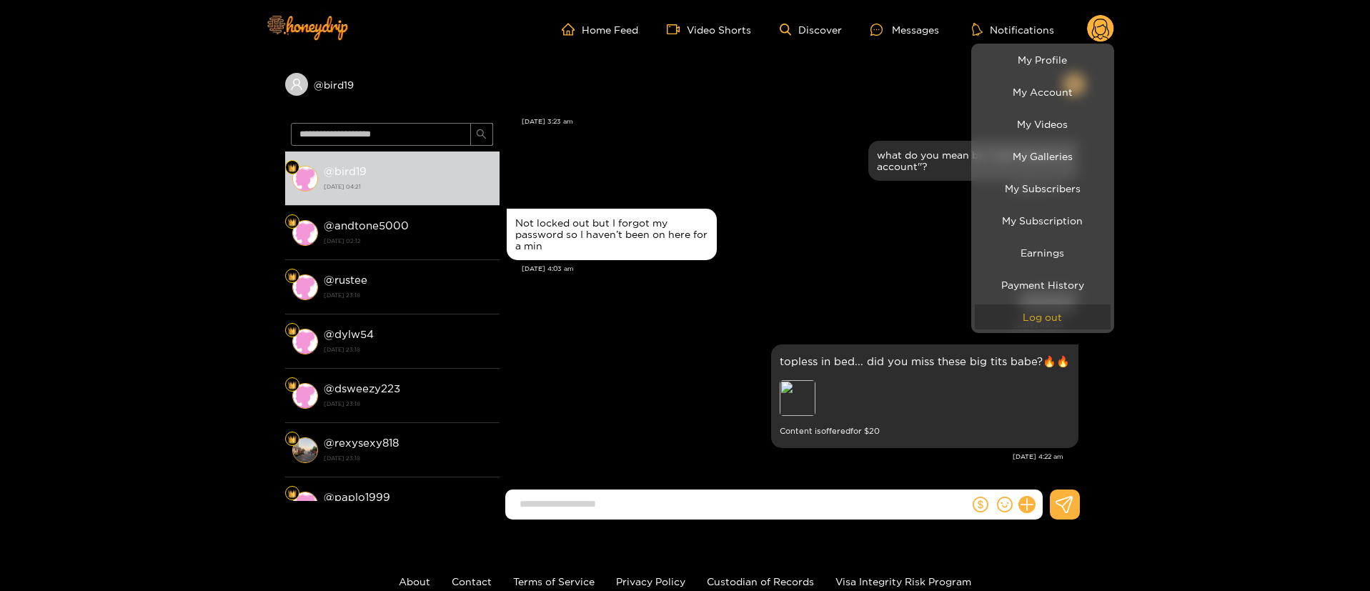
drag, startPoint x: 1041, startPoint y: 322, endPoint x: 995, endPoint y: 265, distance: 73.2
click at [1042, 322] on button "Log out" at bounding box center [1043, 317] width 136 height 25
